Goal: Task Accomplishment & Management: Manage account settings

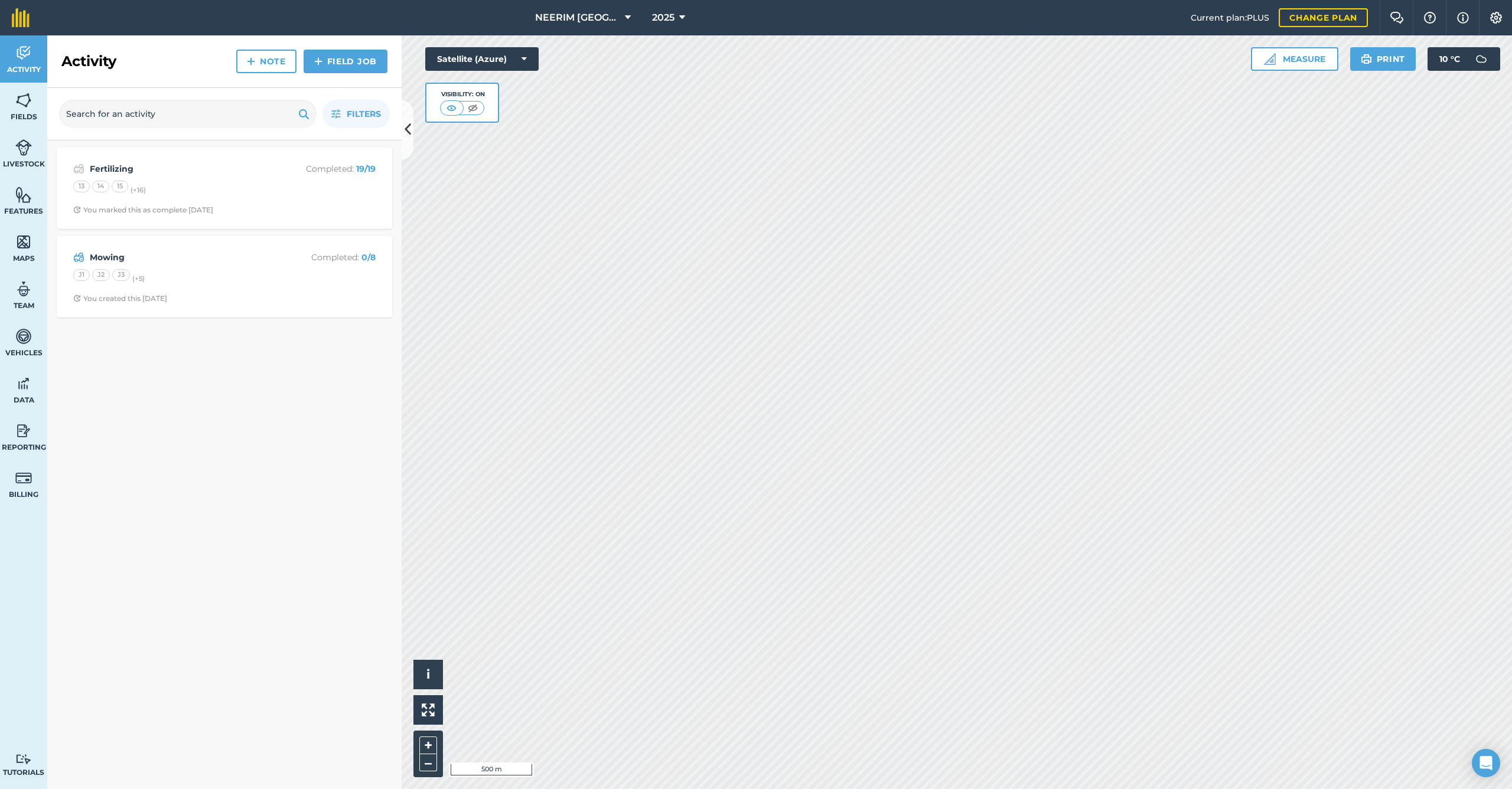
click at [679, 25] on button "2025" at bounding box center [668, 17] width 42 height 35
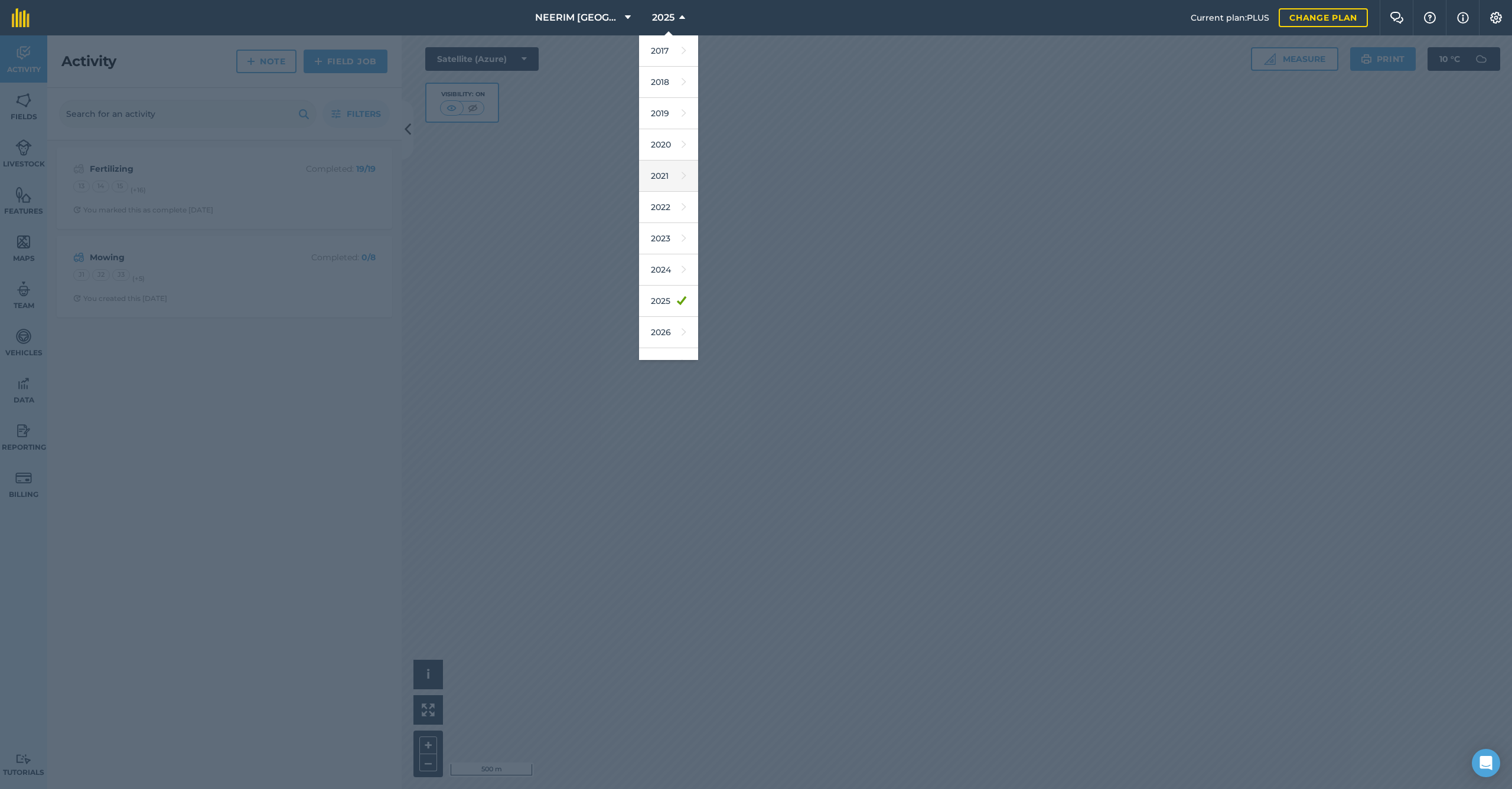
click at [670, 181] on link "2021" at bounding box center [669, 175] width 59 height 31
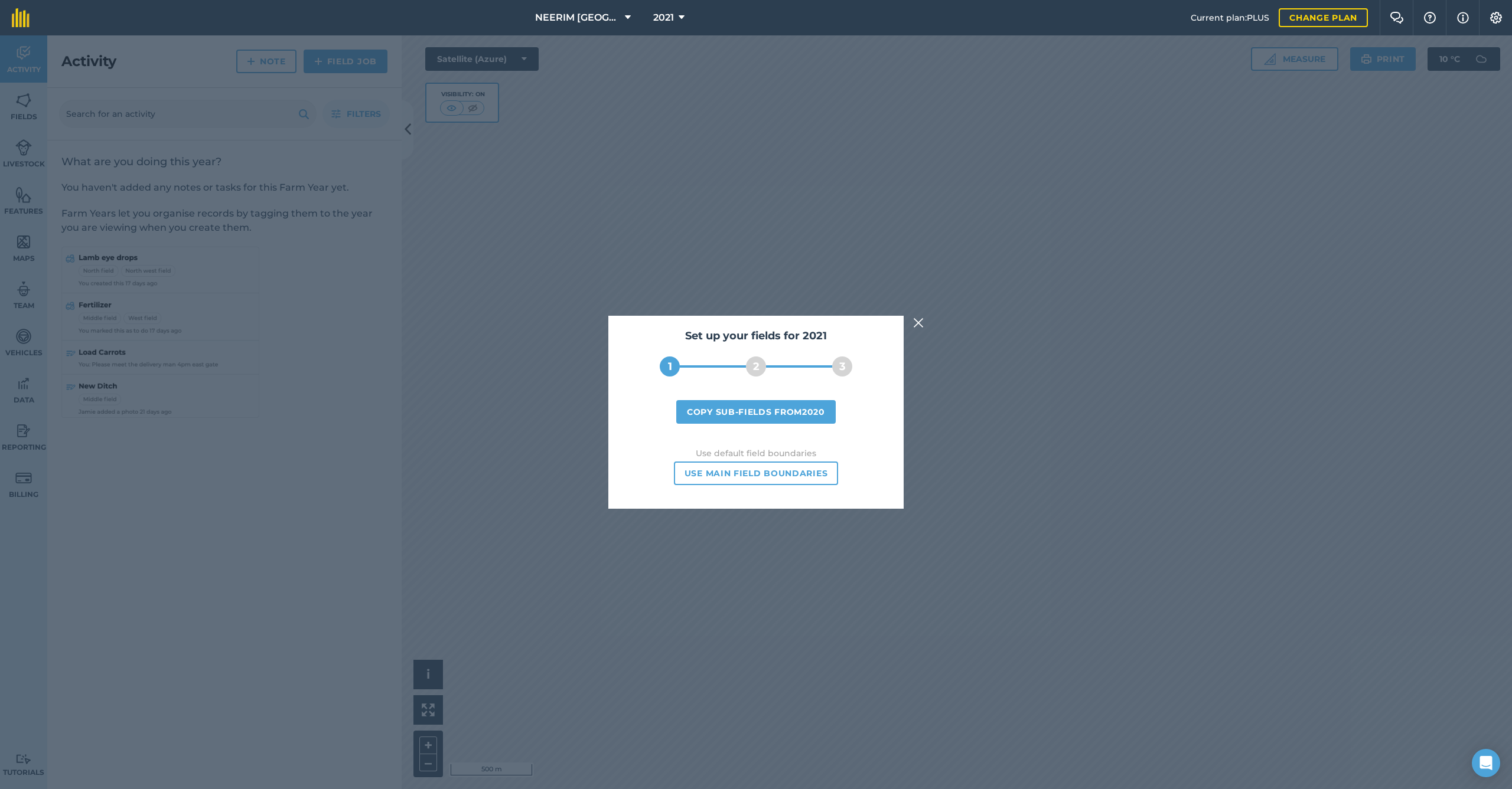
click at [1019, 454] on div "Set up your fields for 2021 1 2 3 Copy sub-fields from 2020 Use default field b…" at bounding box center [756, 412] width 1512 height 754
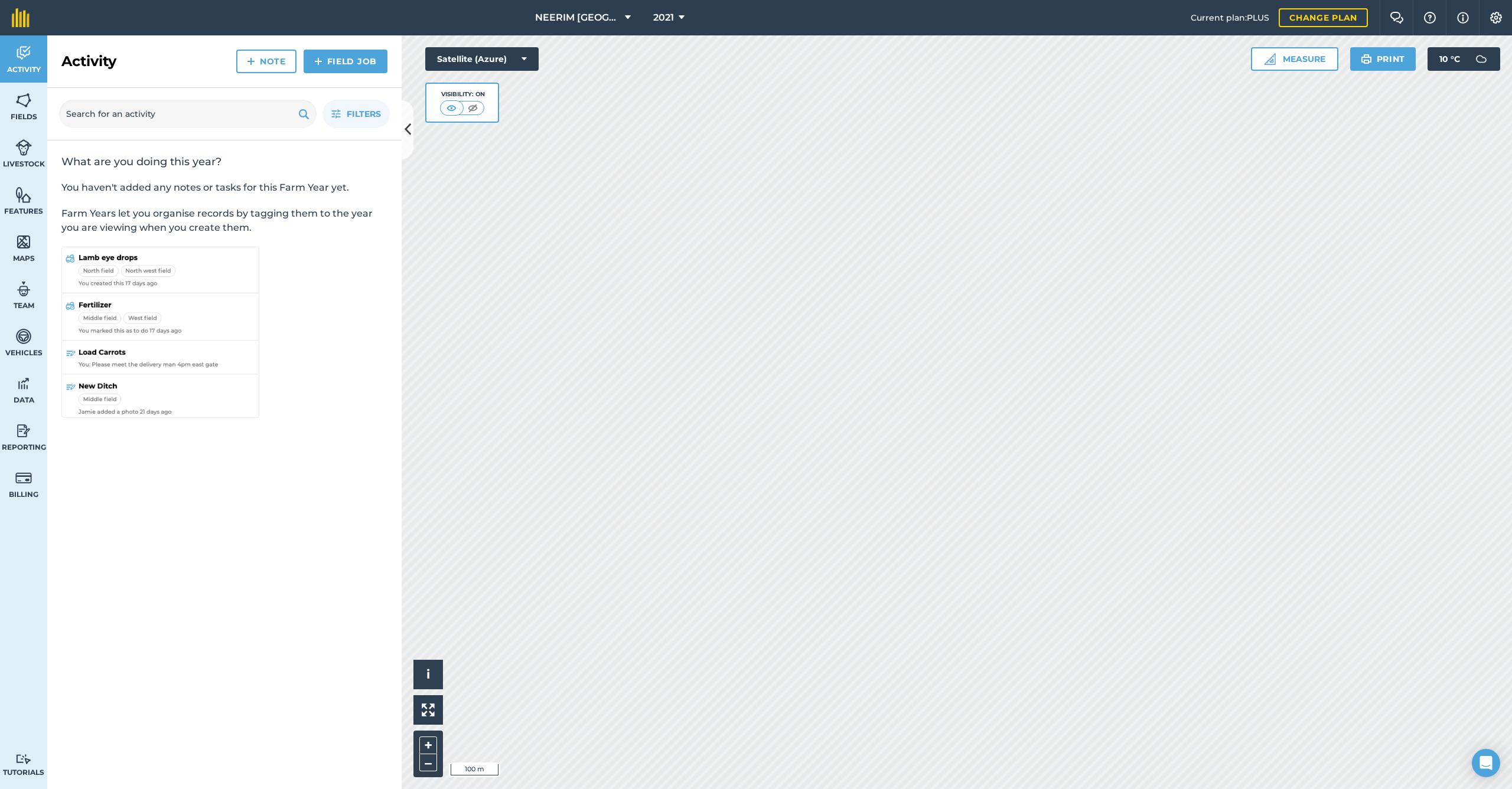
click at [682, 18] on icon at bounding box center [681, 18] width 6 height 14
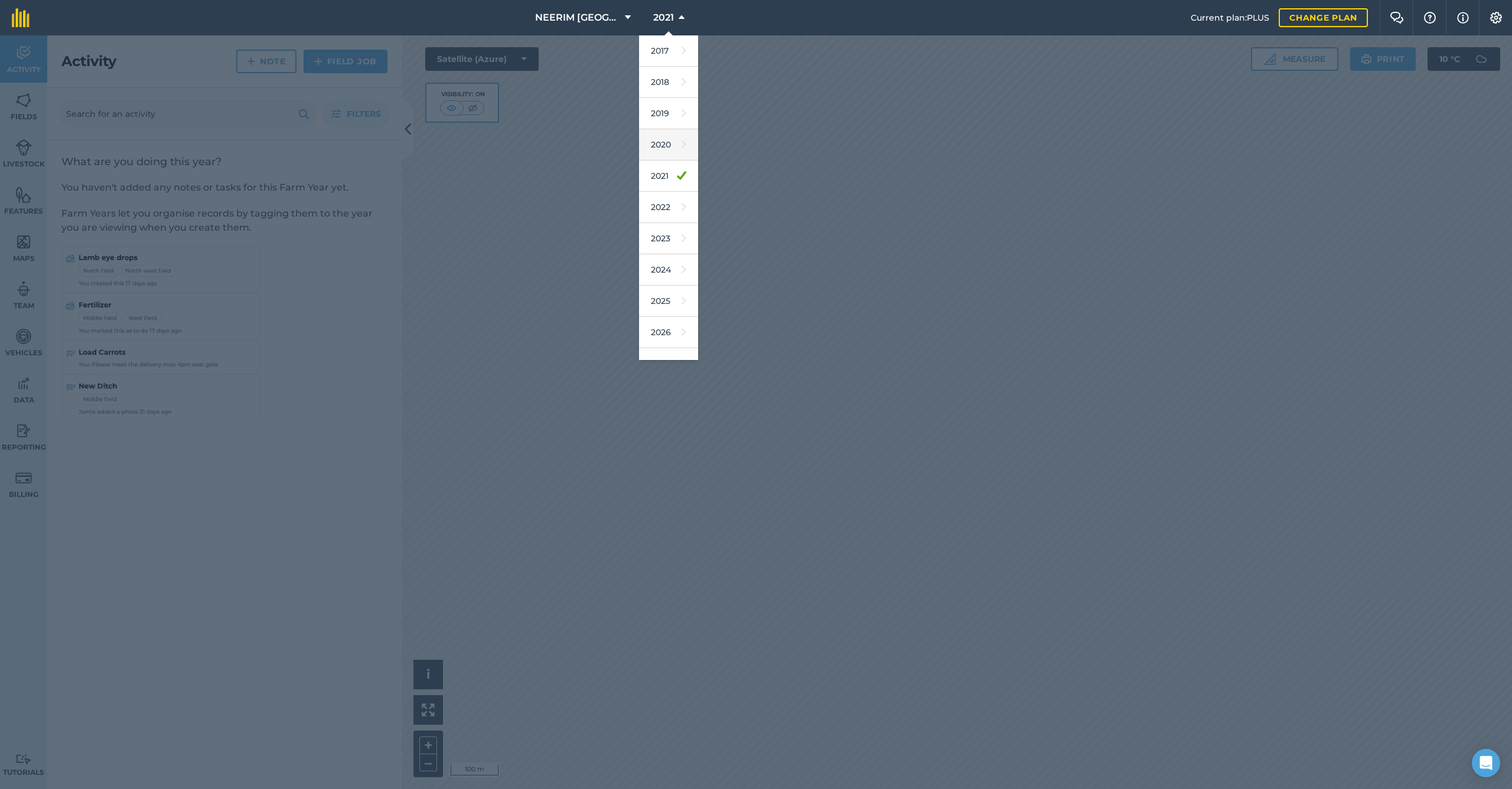
click at [667, 152] on link "2020" at bounding box center [669, 145] width 59 height 31
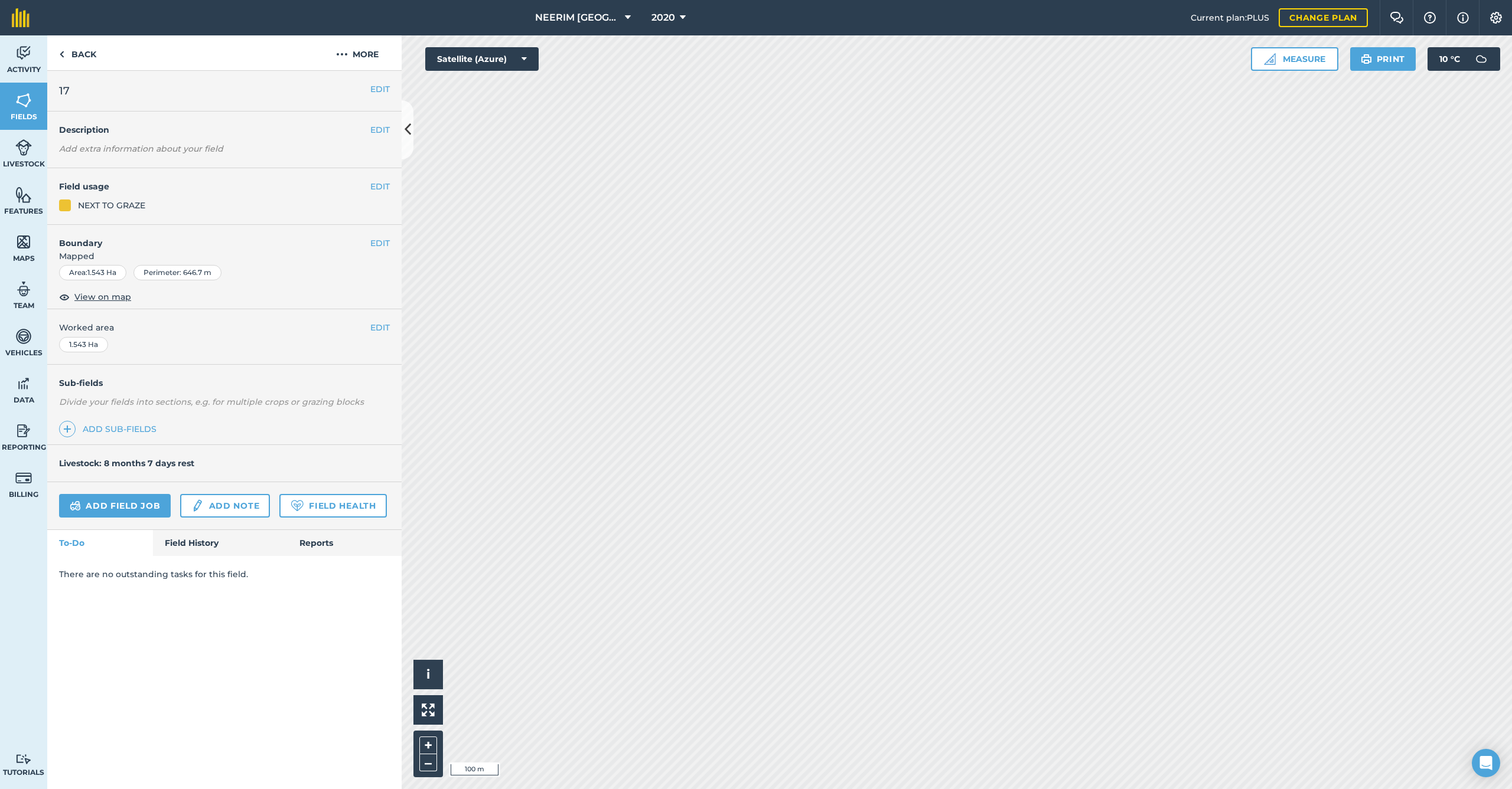
click at [382, 186] on button "EDIT" at bounding box center [380, 186] width 20 height 13
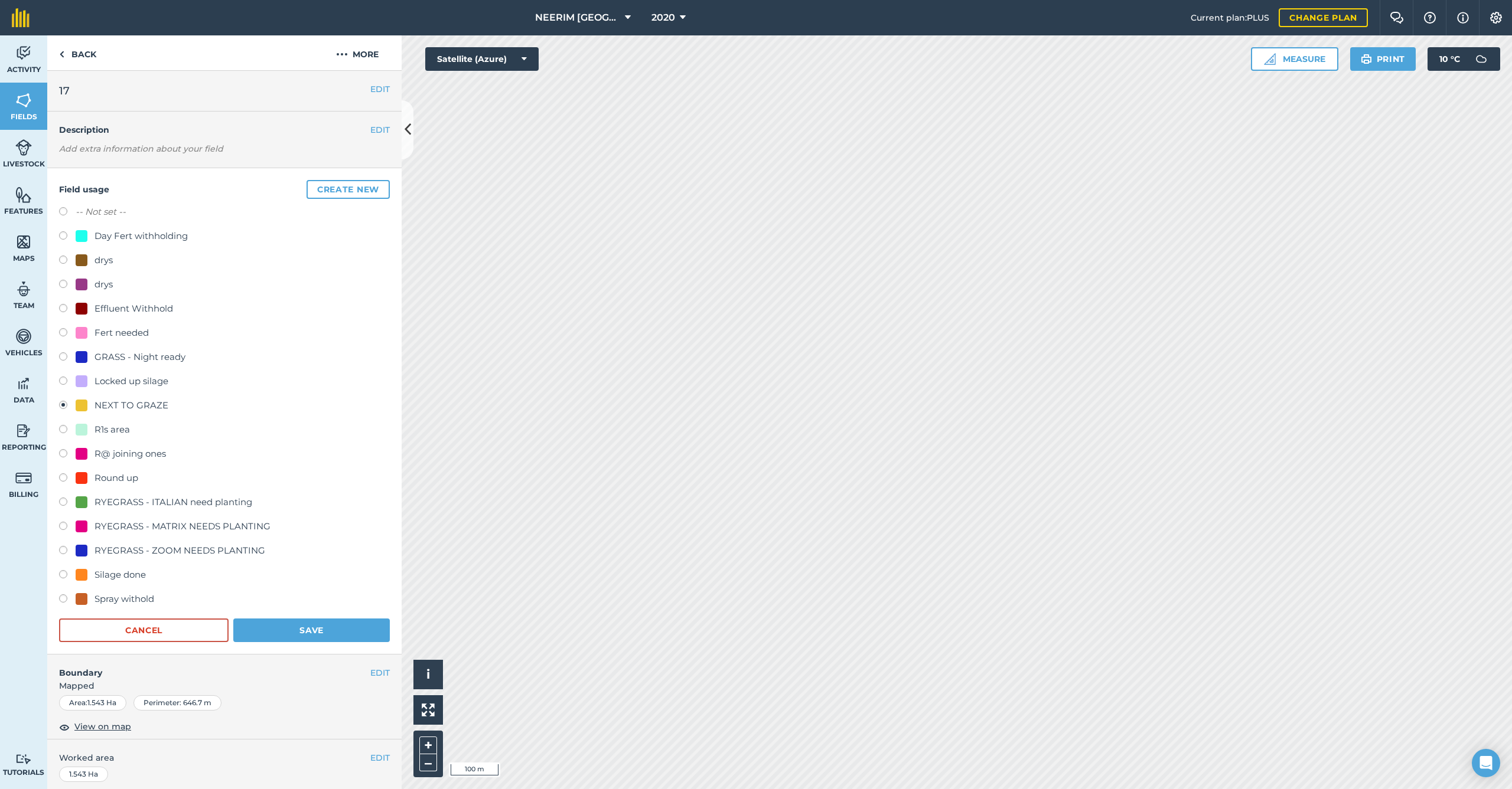
click at [109, 334] on div "Fert needed" at bounding box center [122, 333] width 54 height 14
radio input "true"
radio input "false"
click at [320, 623] on button "Save" at bounding box center [311, 631] width 157 height 23
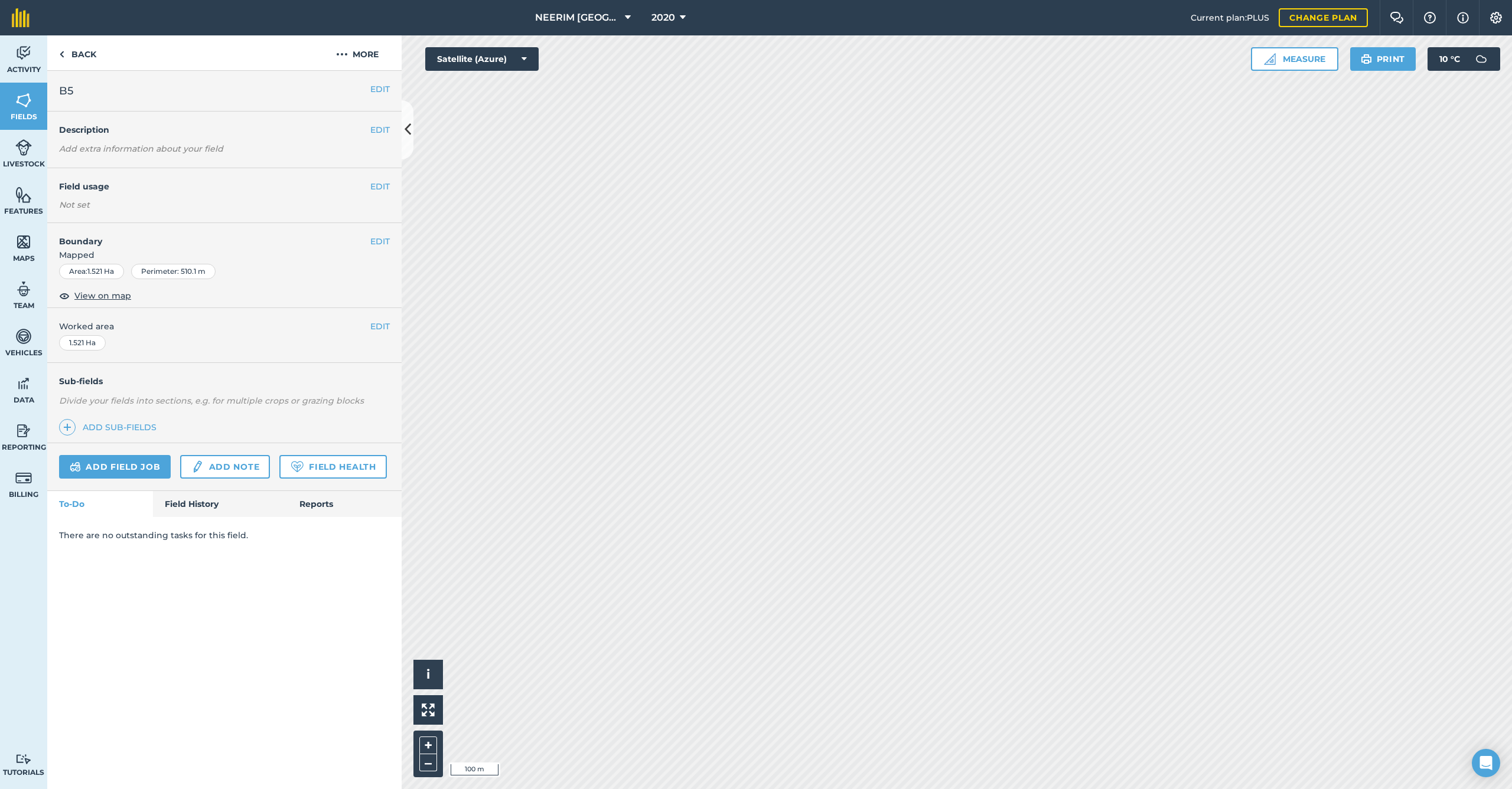
click at [375, 187] on button "EDIT" at bounding box center [380, 186] width 20 height 13
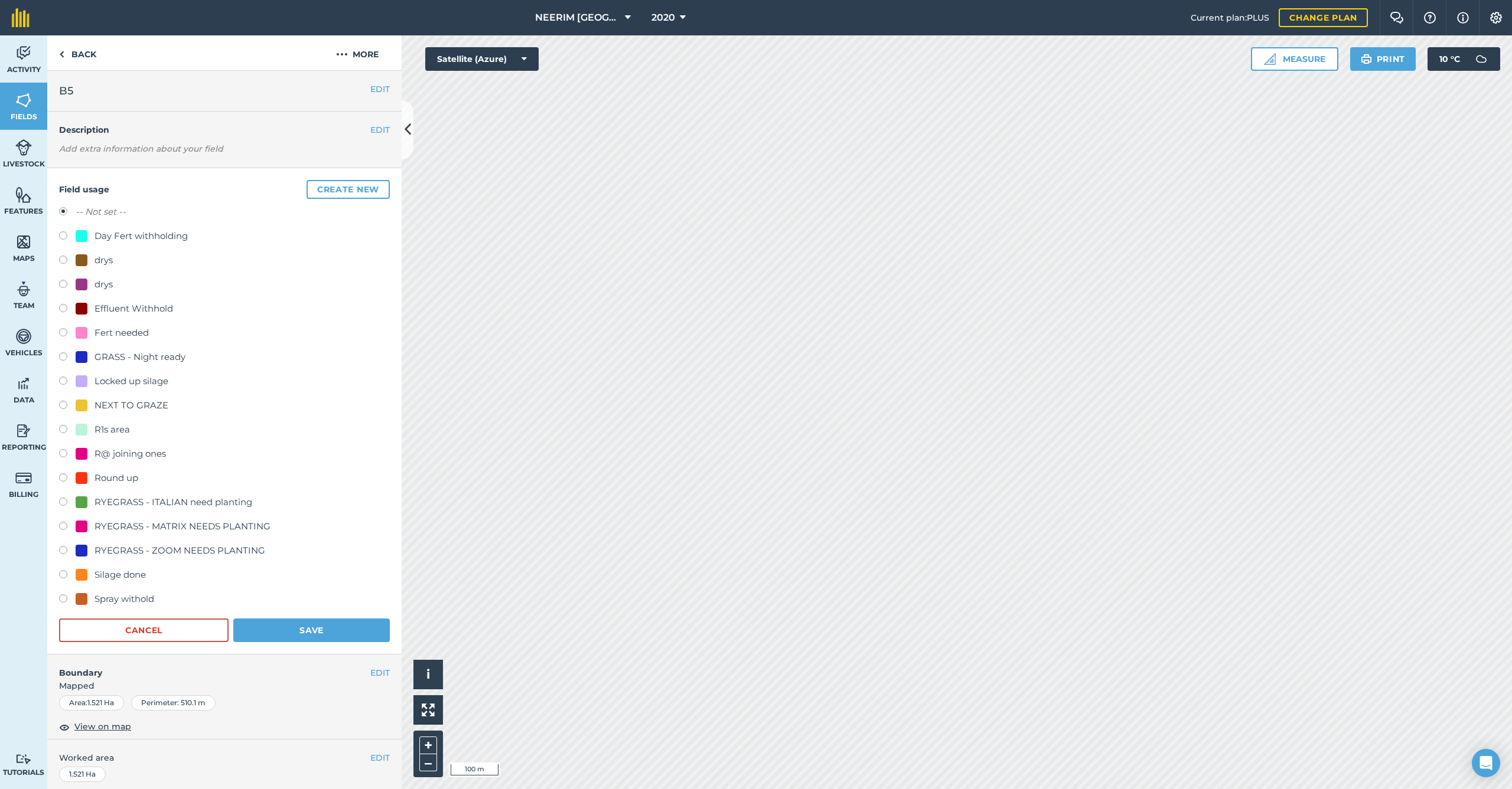
click at [121, 339] on div "Fert needed" at bounding box center [224, 334] width 330 height 17
click at [120, 335] on div "Fert needed" at bounding box center [122, 333] width 54 height 14
radio input "true"
radio input "false"
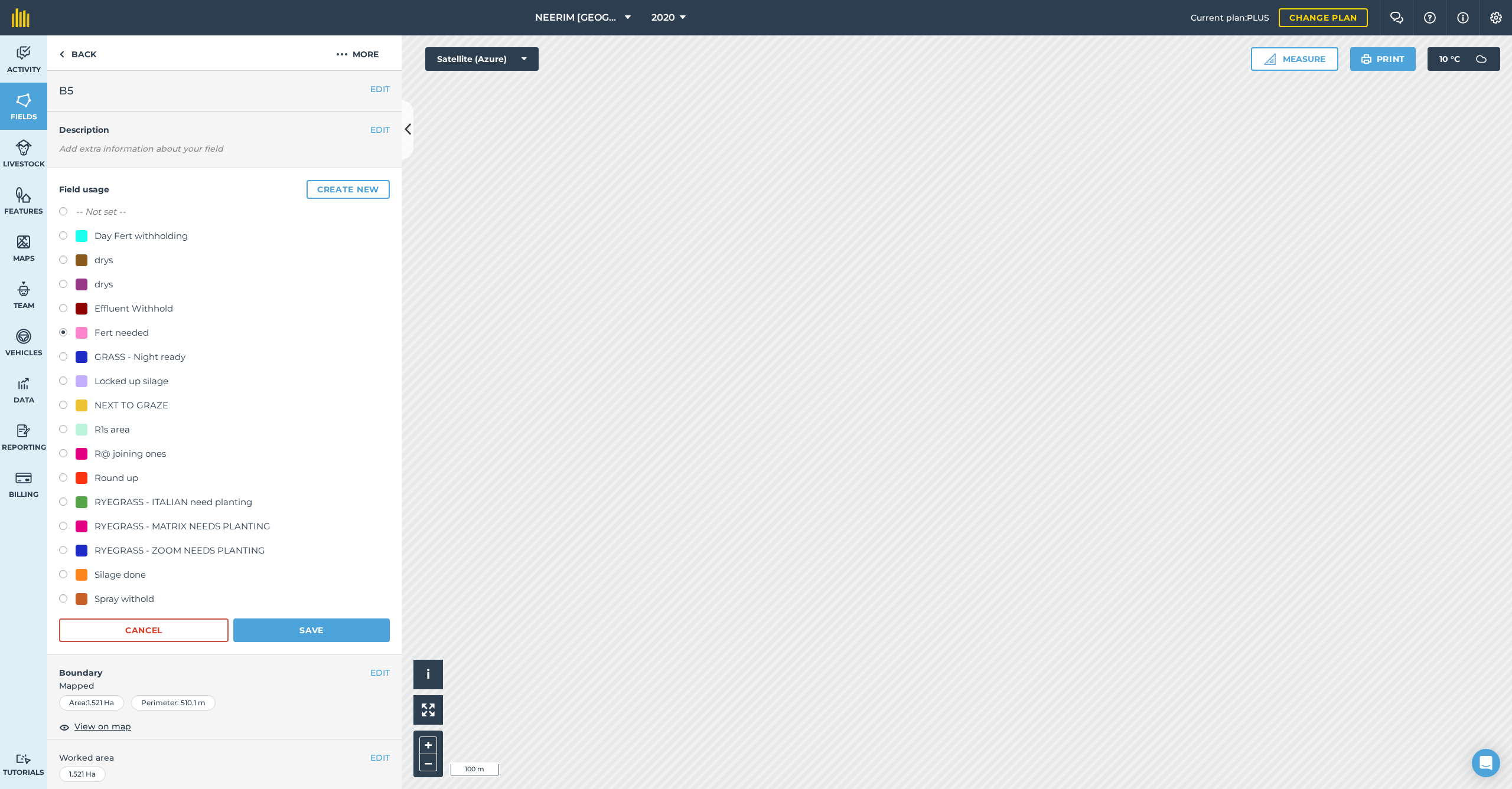
click at [301, 623] on button "Save" at bounding box center [311, 631] width 157 height 23
